Goal: Find contact information: Find contact information

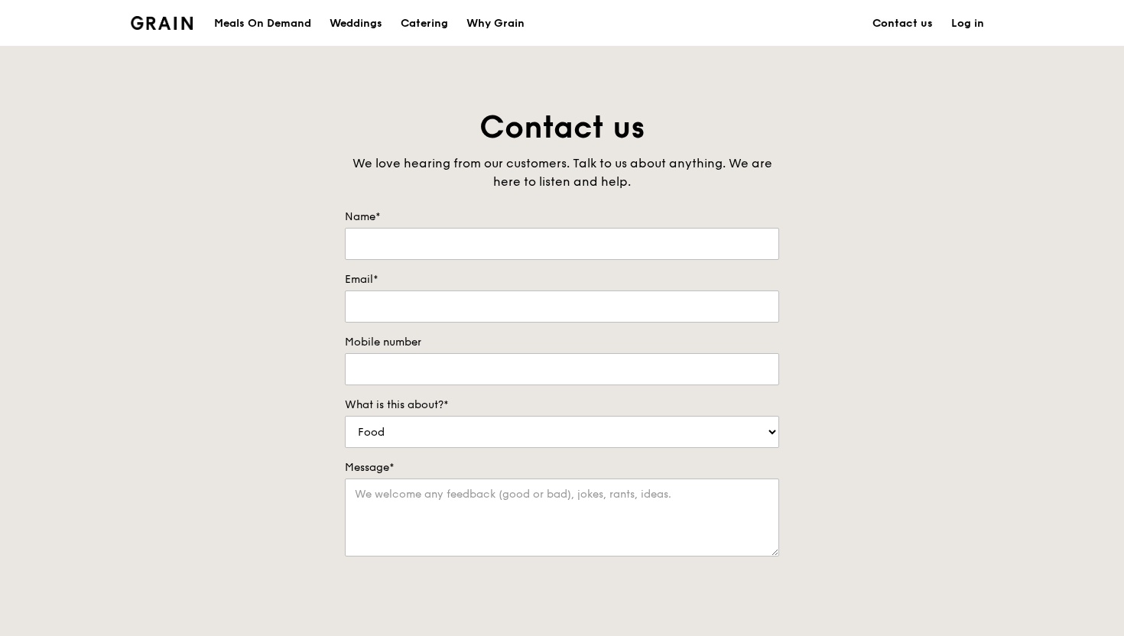
click at [887, 21] on link "Contact us" at bounding box center [902, 24] width 79 height 46
click at [493, 22] on div "Why Grain" at bounding box center [495, 24] width 58 height 46
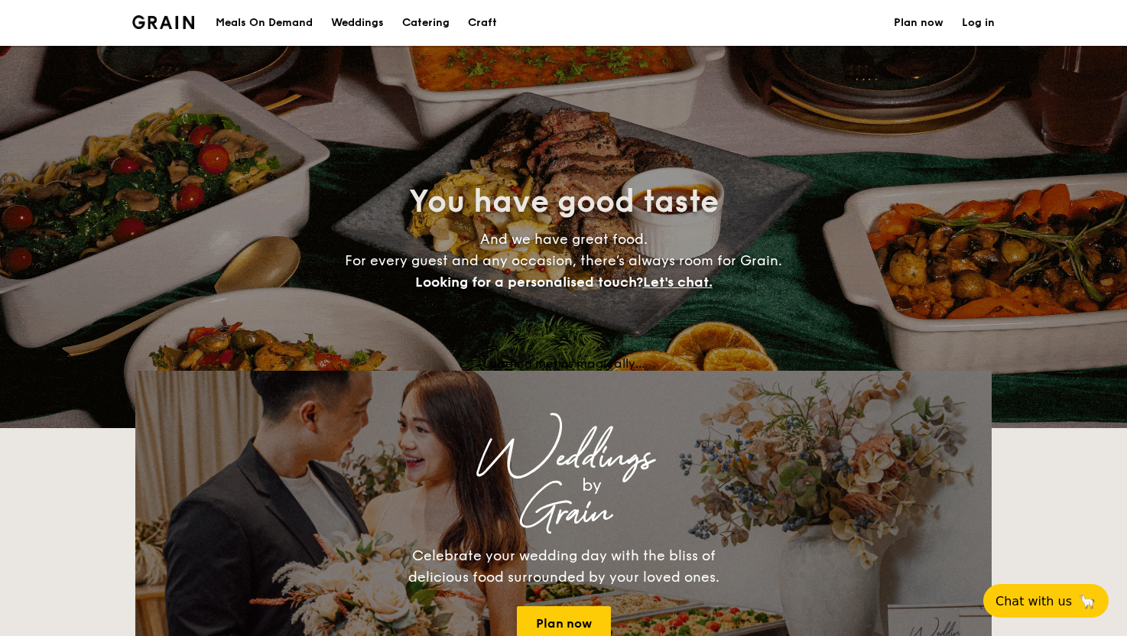
select select
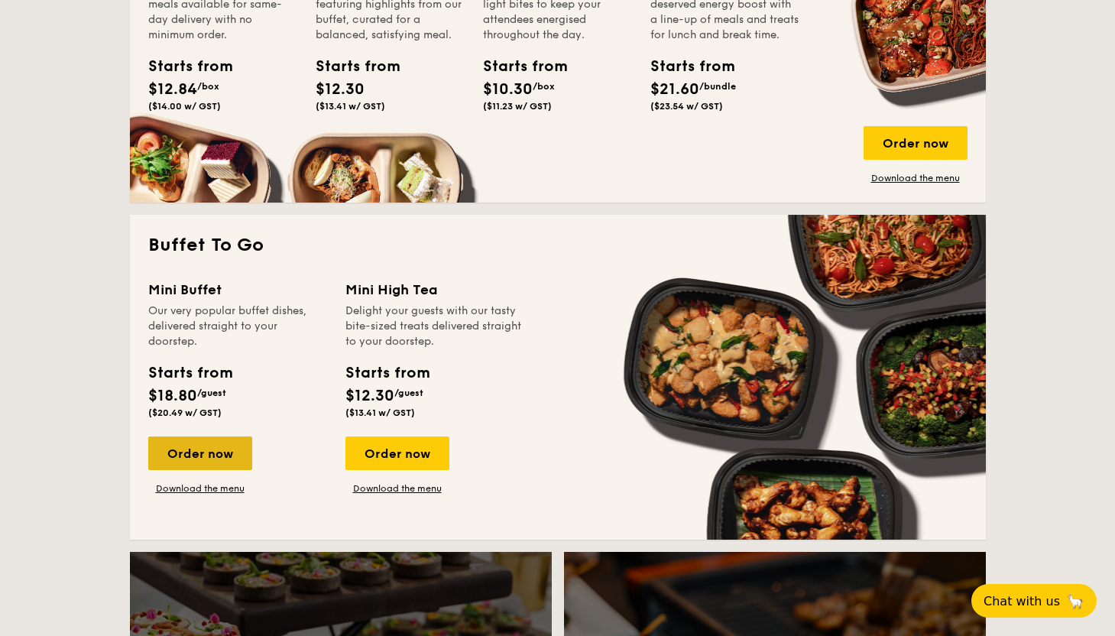
scroll to position [817, 0]
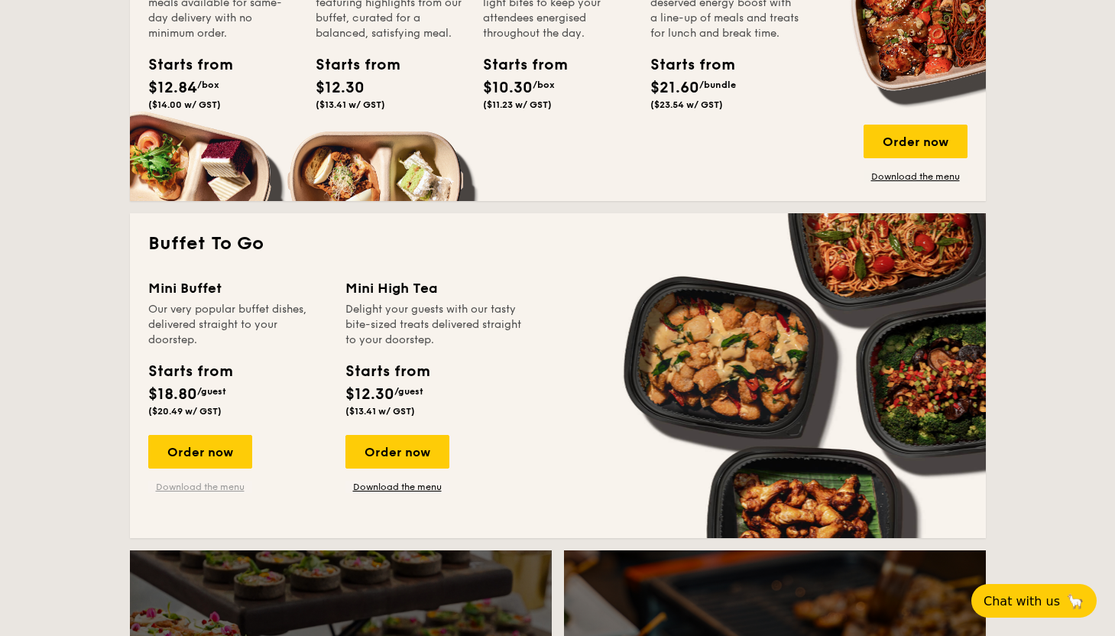
click at [187, 484] on link "Download the menu" at bounding box center [200, 487] width 104 height 12
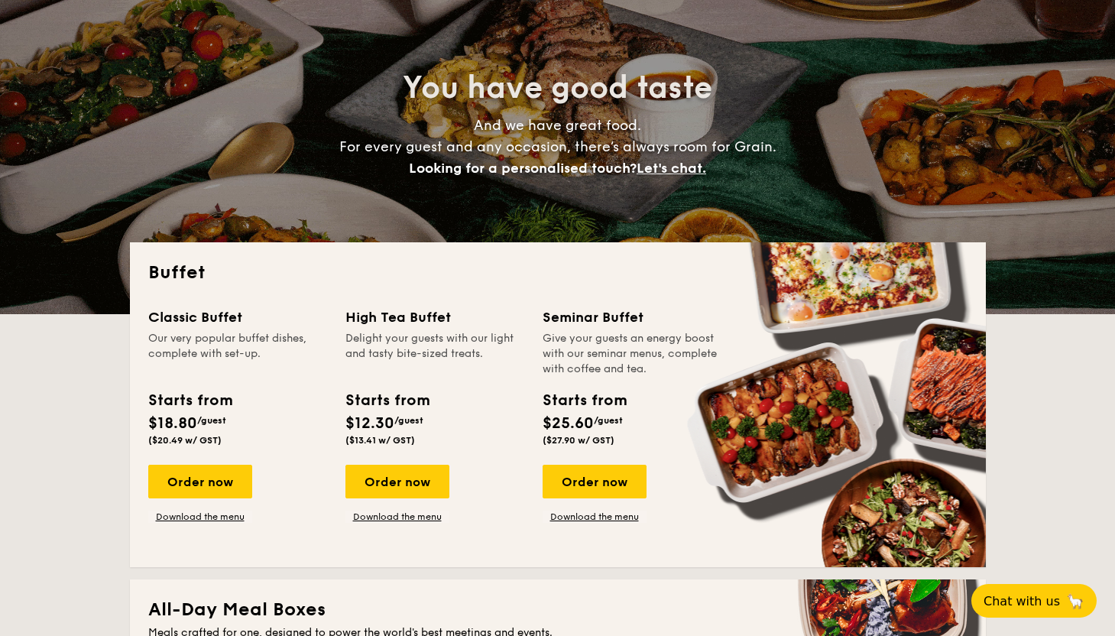
scroll to position [0, 0]
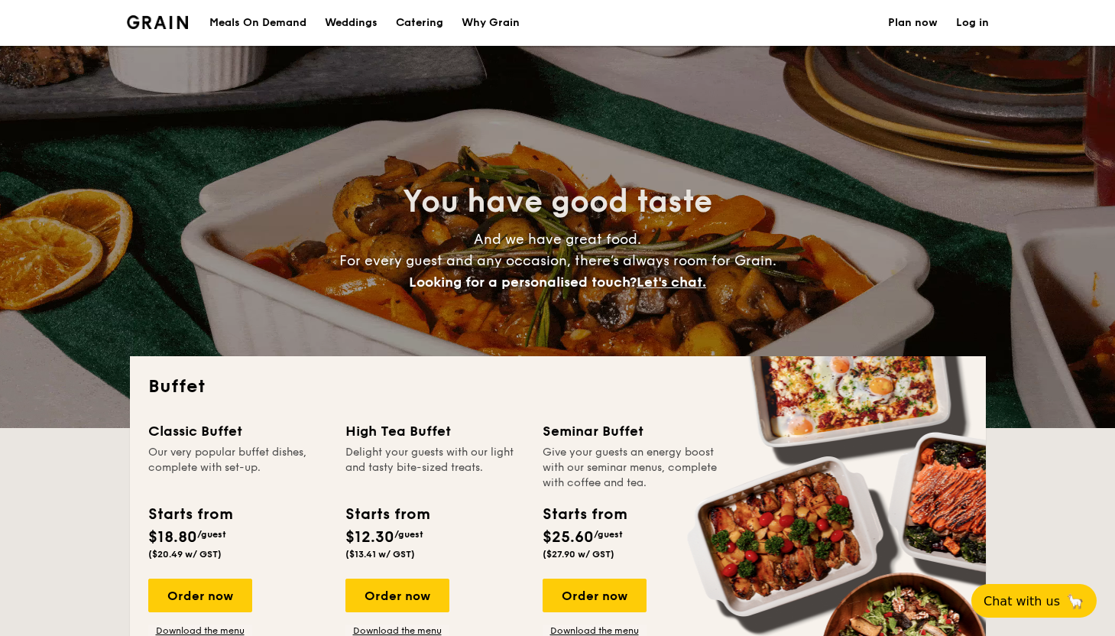
click at [416, 24] on h1 "Catering" at bounding box center [419, 23] width 47 height 46
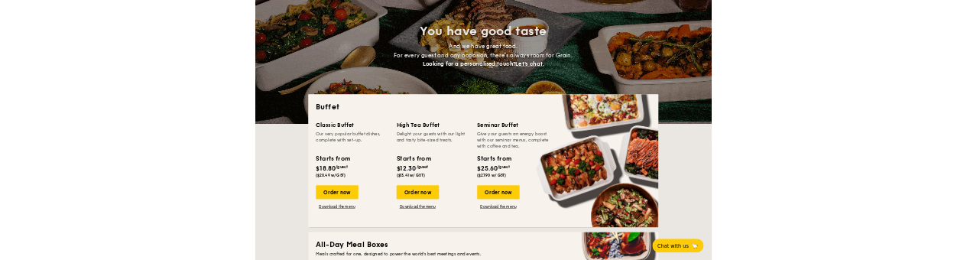
scroll to position [238, 0]
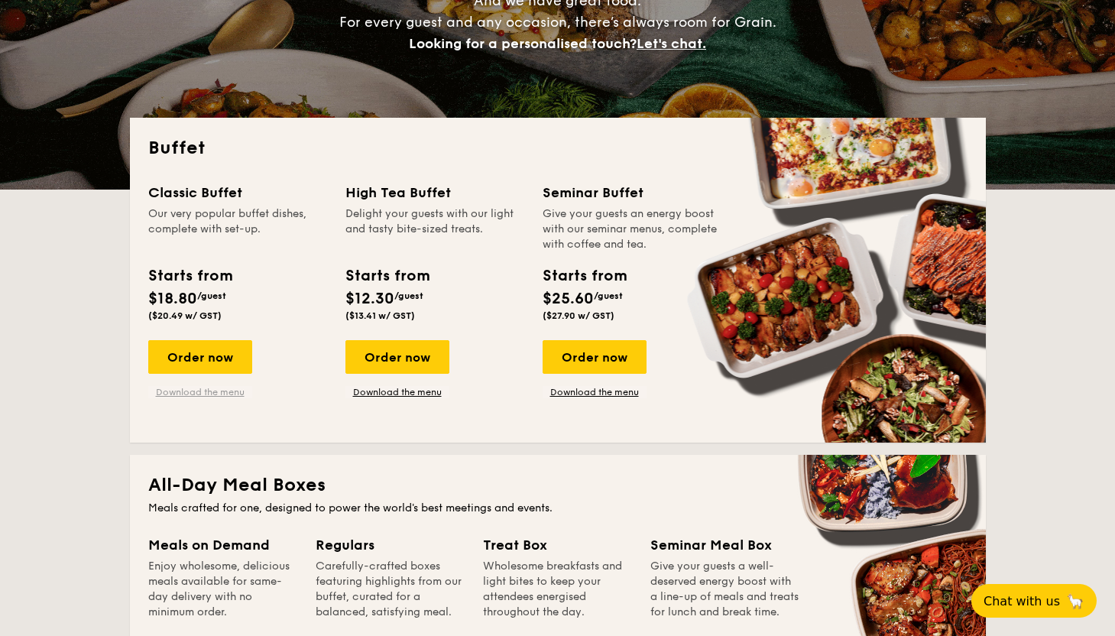
click at [191, 391] on link "Download the menu" at bounding box center [200, 392] width 104 height 12
